Goal: Task Accomplishment & Management: Use online tool/utility

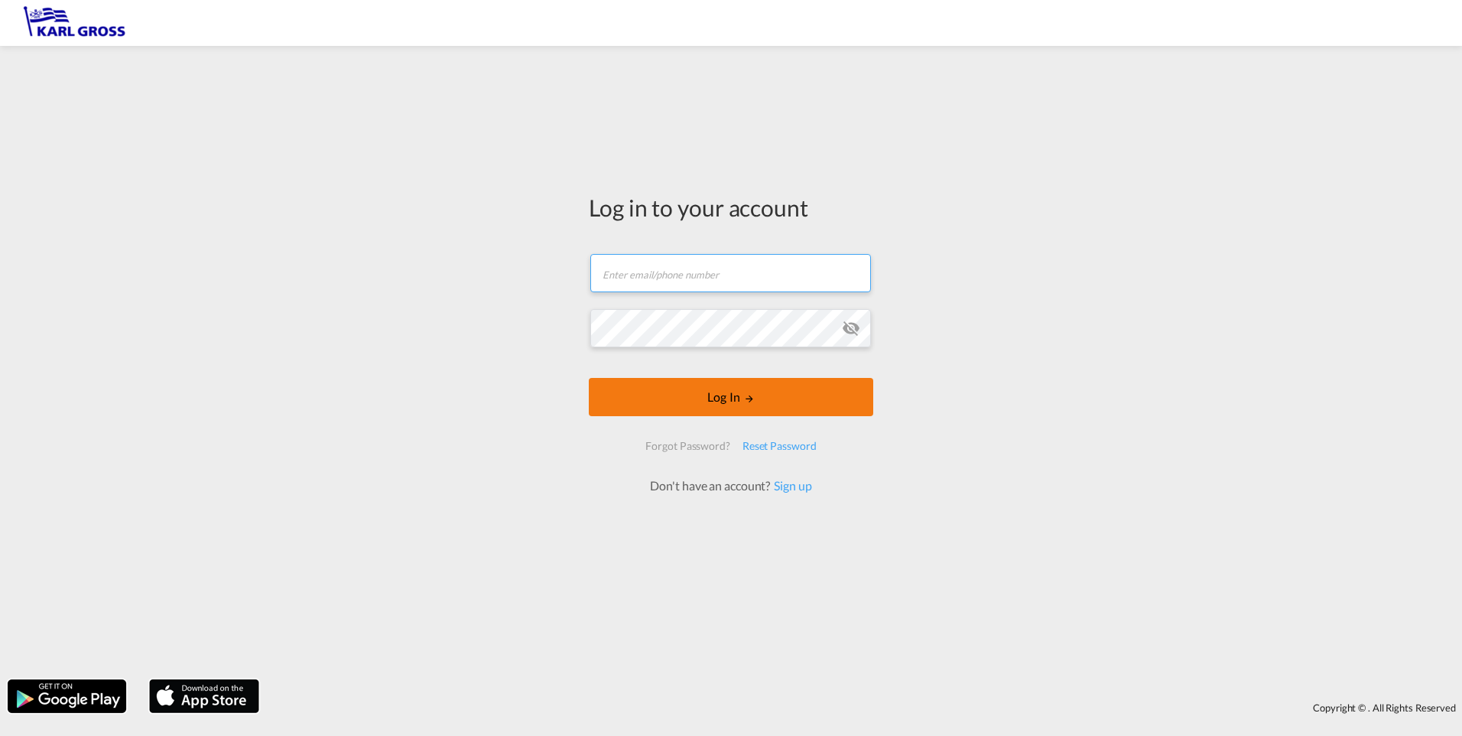
type input "[PERSON_NAME][EMAIL_ADDRESS][DOMAIN_NAME]"
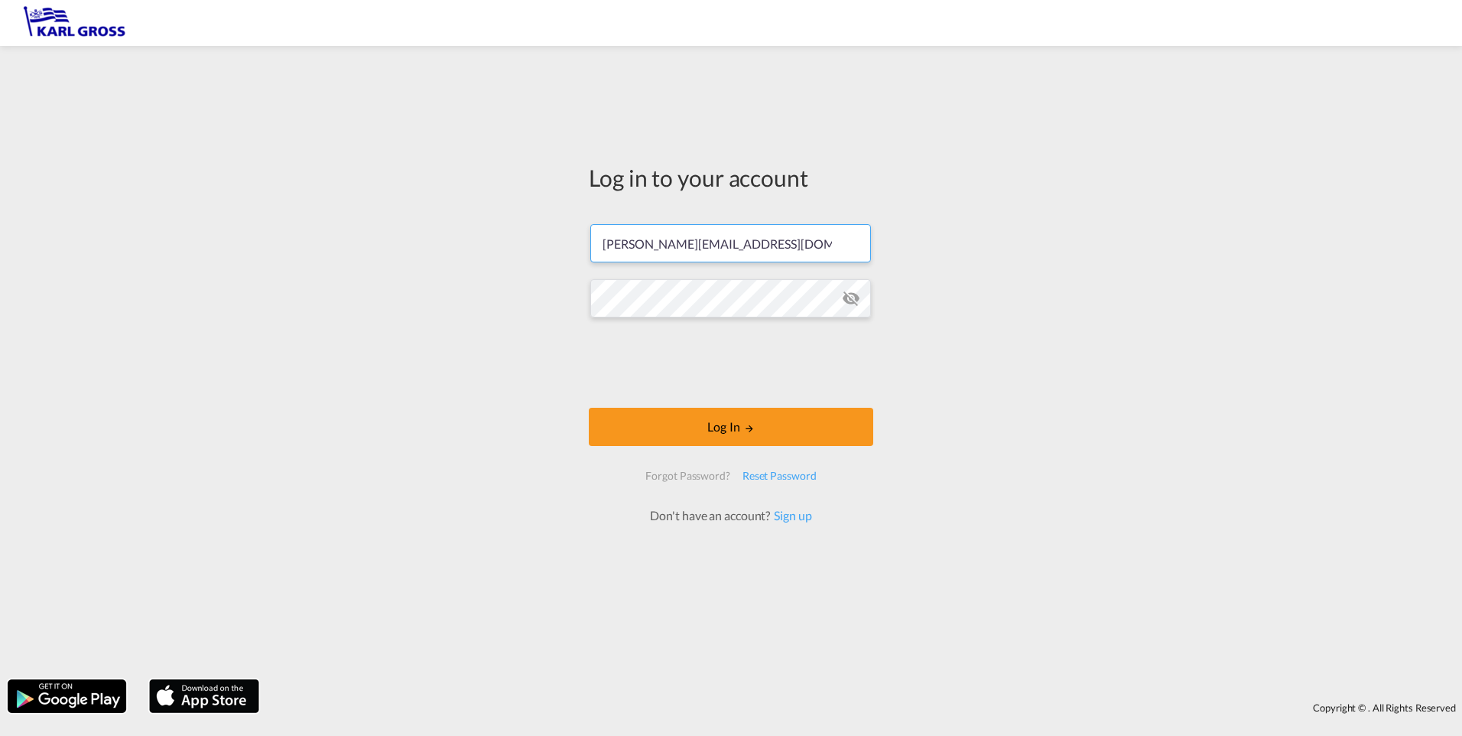
click at [743, 396] on form "[PERSON_NAME][EMAIL_ADDRESS][DOMAIN_NAME] Password field is required Log In For…" at bounding box center [731, 366] width 285 height 315
click at [737, 417] on button "Log In" at bounding box center [731, 427] width 285 height 38
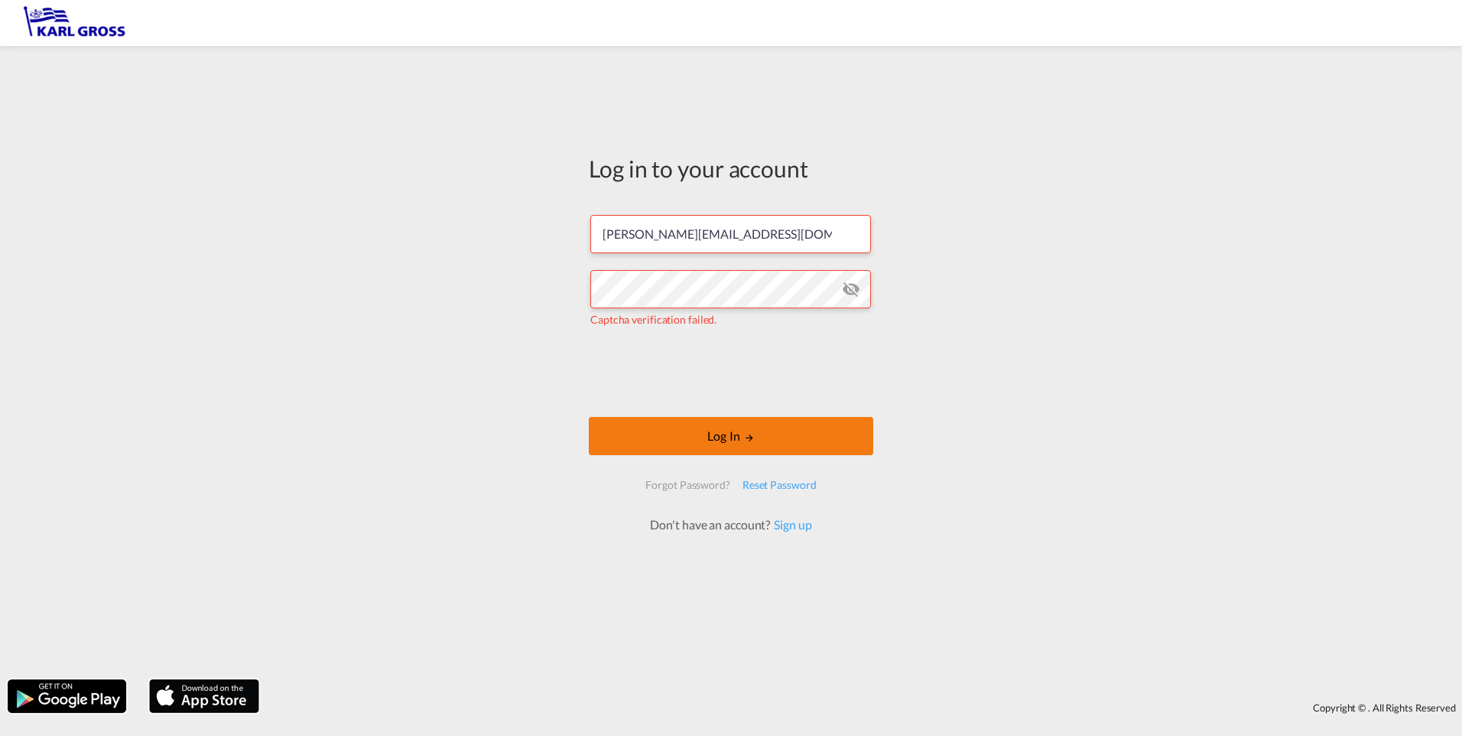
click at [809, 445] on button "Log In" at bounding box center [731, 436] width 285 height 38
